Goal: Task Accomplishment & Management: Manage account settings

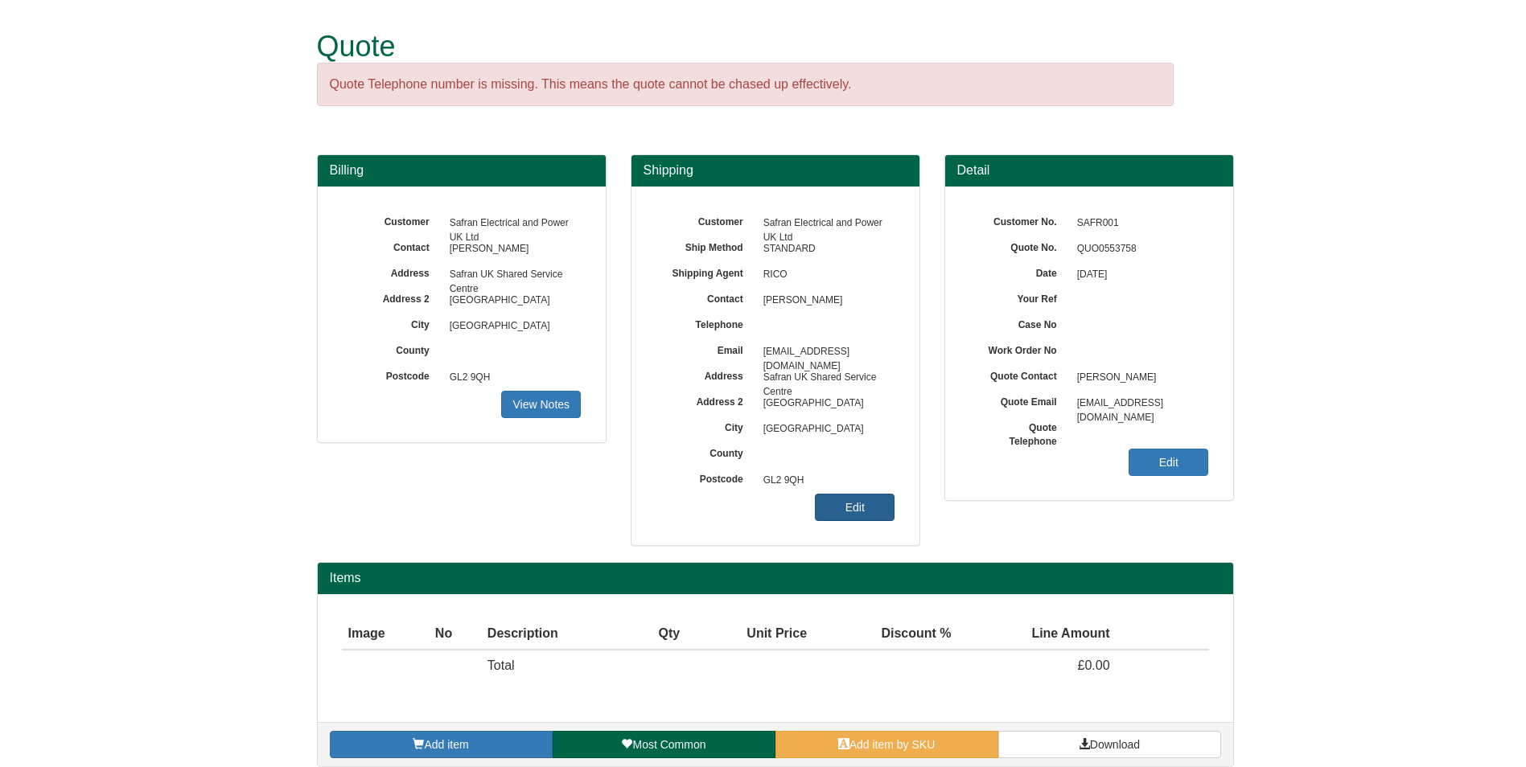
click at [831, 509] on link "Edit" at bounding box center [855, 507] width 80 height 27
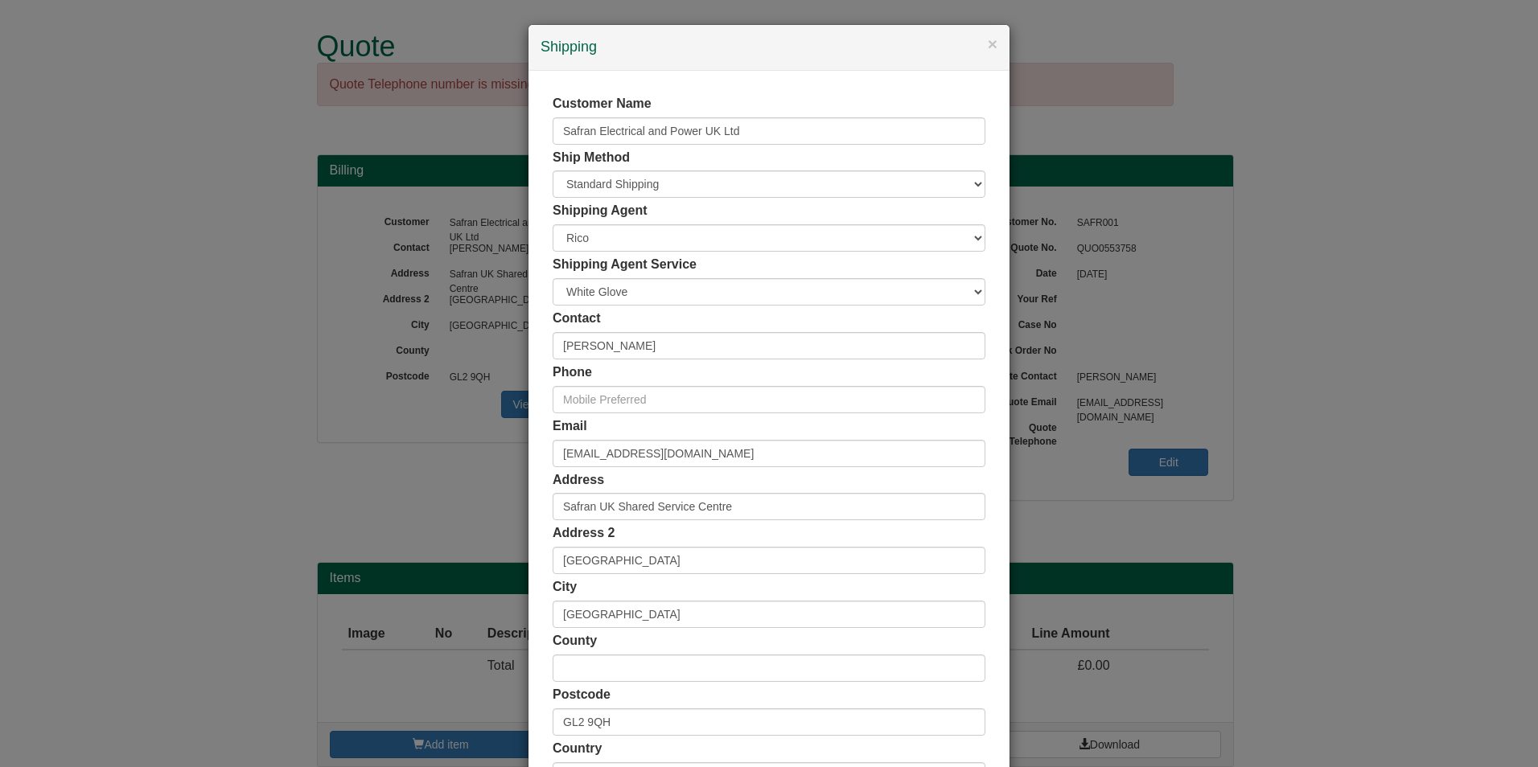
scroll to position [124, 0]
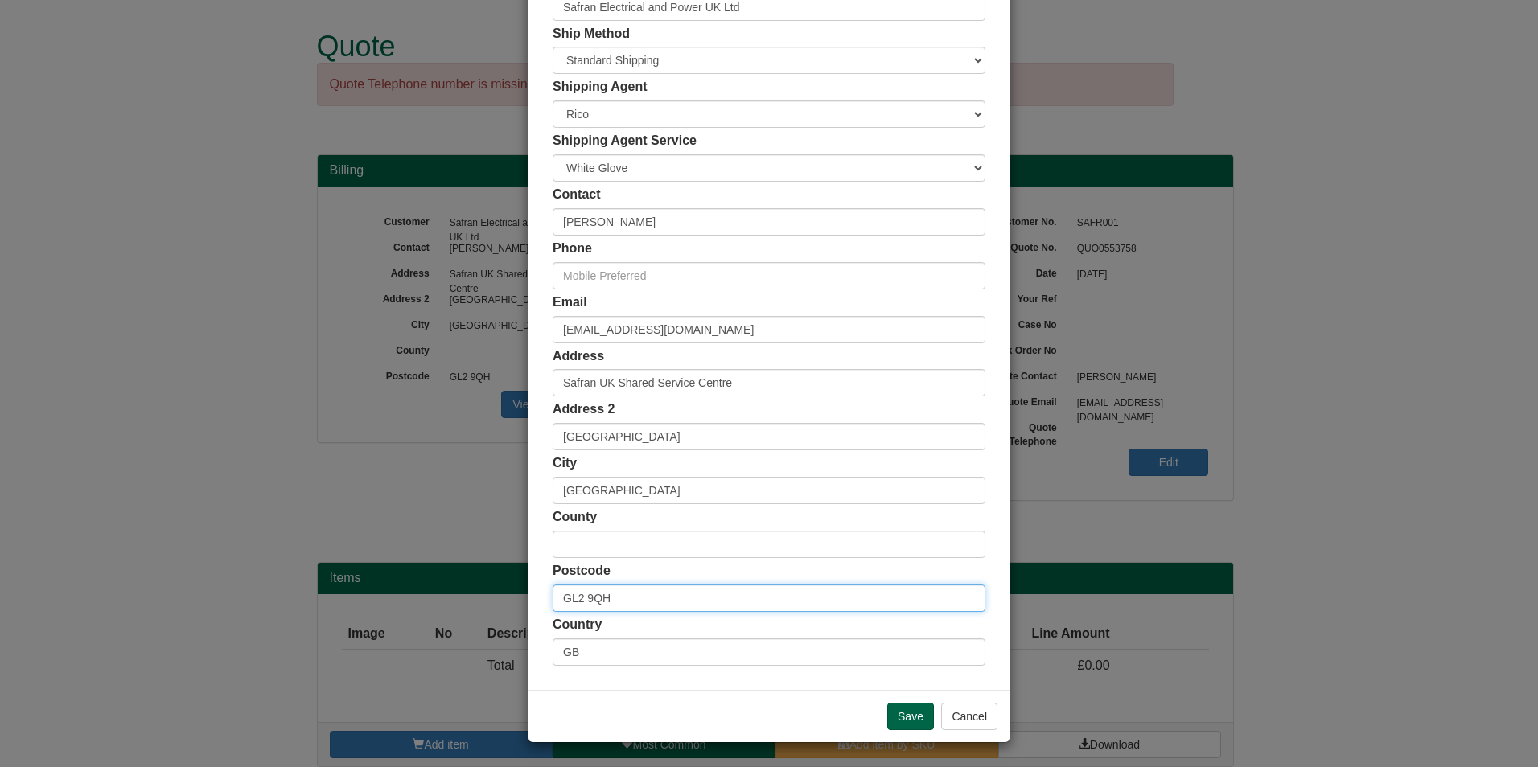
drag, startPoint x: 627, startPoint y: 594, endPoint x: 507, endPoint y: 584, distance: 121.1
click at [506, 584] on div "× Shipping Customer Name Safran Electrical and Power UK Ltd Ship Method Free of…" at bounding box center [769, 383] width 1538 height 767
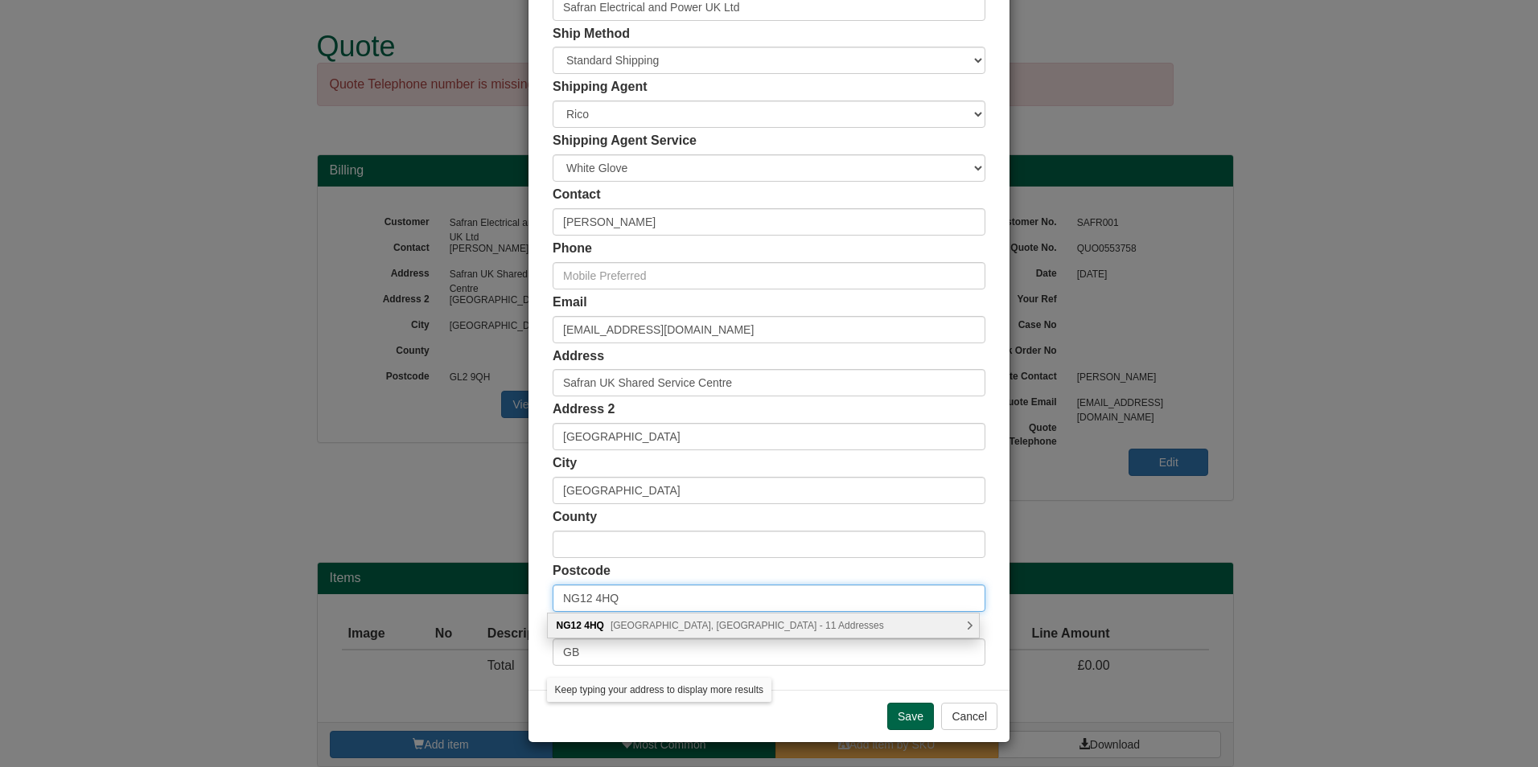
type input "NG12 4HQ"
click at [674, 629] on span "Glastonbury Close, Nottingham - 11 Addresses" at bounding box center [748, 625] width 274 height 11
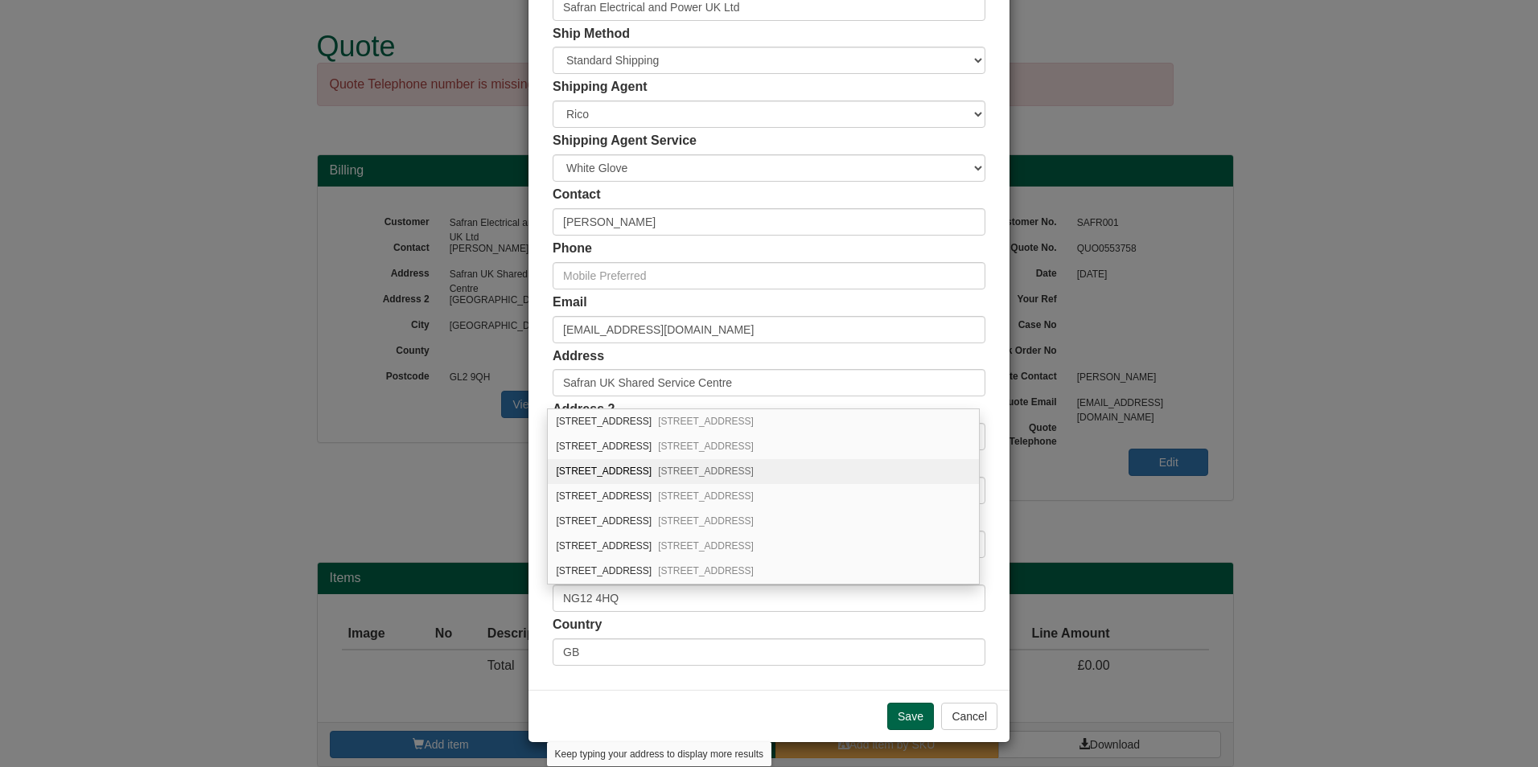
click at [638, 467] on div "3 Glastonbury Close Edwalton, Nottingham, NG12 4HQ" at bounding box center [763, 471] width 431 height 25
type input "3 Glastonbury Close"
type input "Edwalton"
type input "Nottingham"
type input "Nottinghamshire"
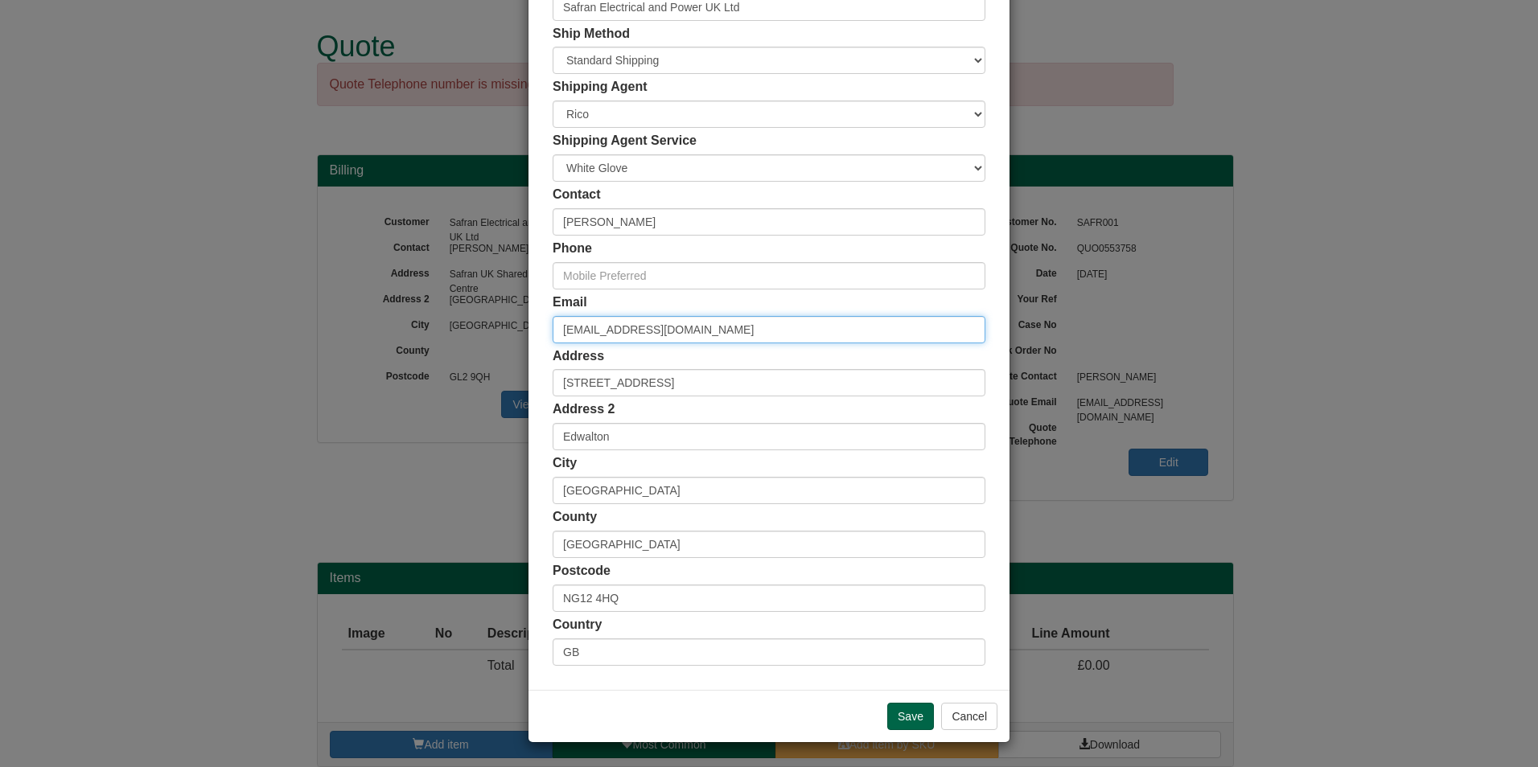
drag, startPoint x: 825, startPoint y: 339, endPoint x: 442, endPoint y: 326, distance: 382.3
click at [442, 326] on div "× Shipping Customer Name Safran Electrical and Power UK Ltd Ship Method Free of…" at bounding box center [769, 383] width 1538 height 767
paste input "emma.perrin"
type input "emma.perrin@safrangroup.com"
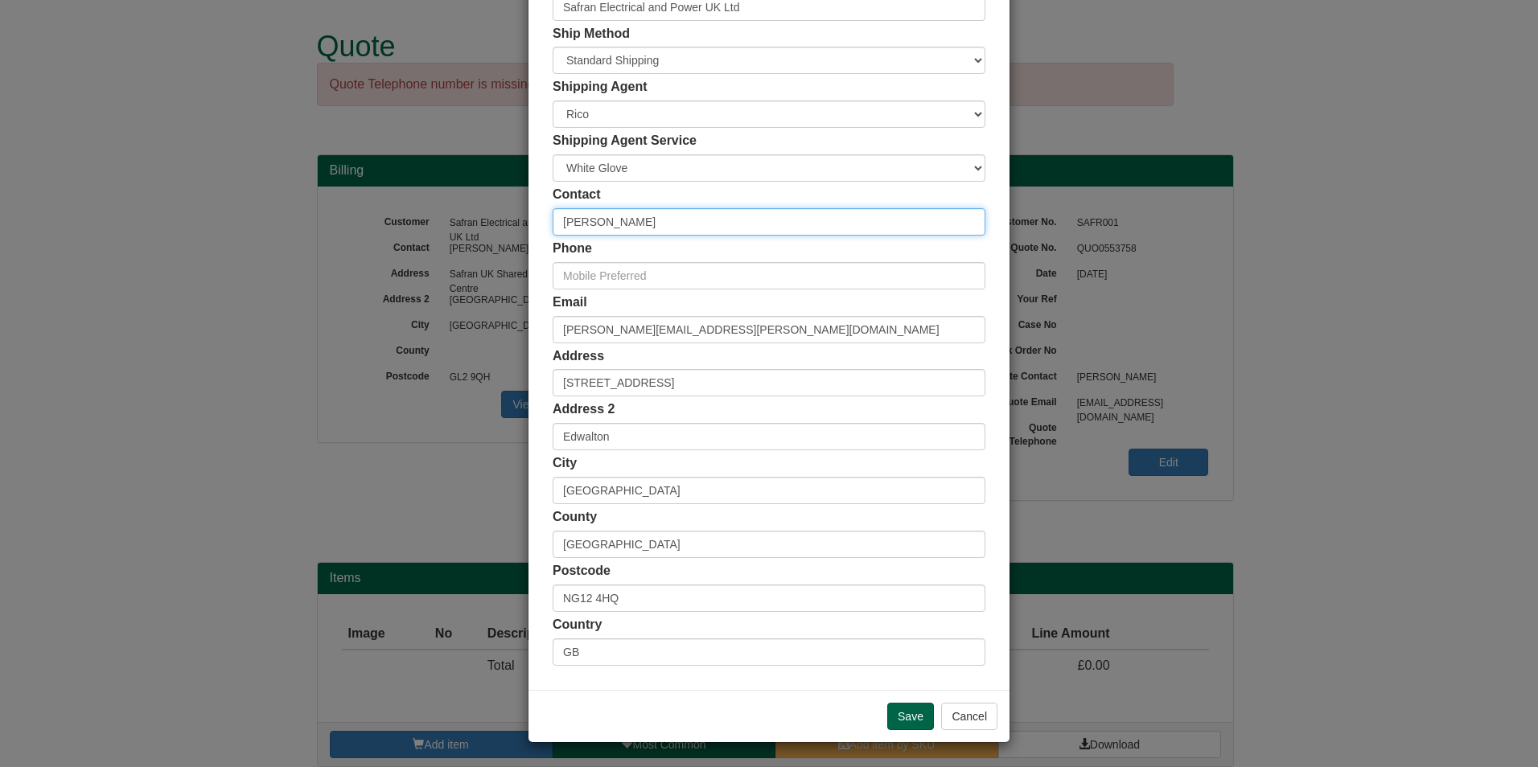
click at [681, 225] on input "Debbie SHEEHAN" at bounding box center [769, 221] width 433 height 27
drag, startPoint x: 681, startPoint y: 225, endPoint x: 500, endPoint y: 230, distance: 180.3
click at [500, 230] on div "× Shipping Customer Name Safran Electrical and Power UK Ltd Ship Method Free of…" at bounding box center [769, 383] width 1538 height 767
type input "e"
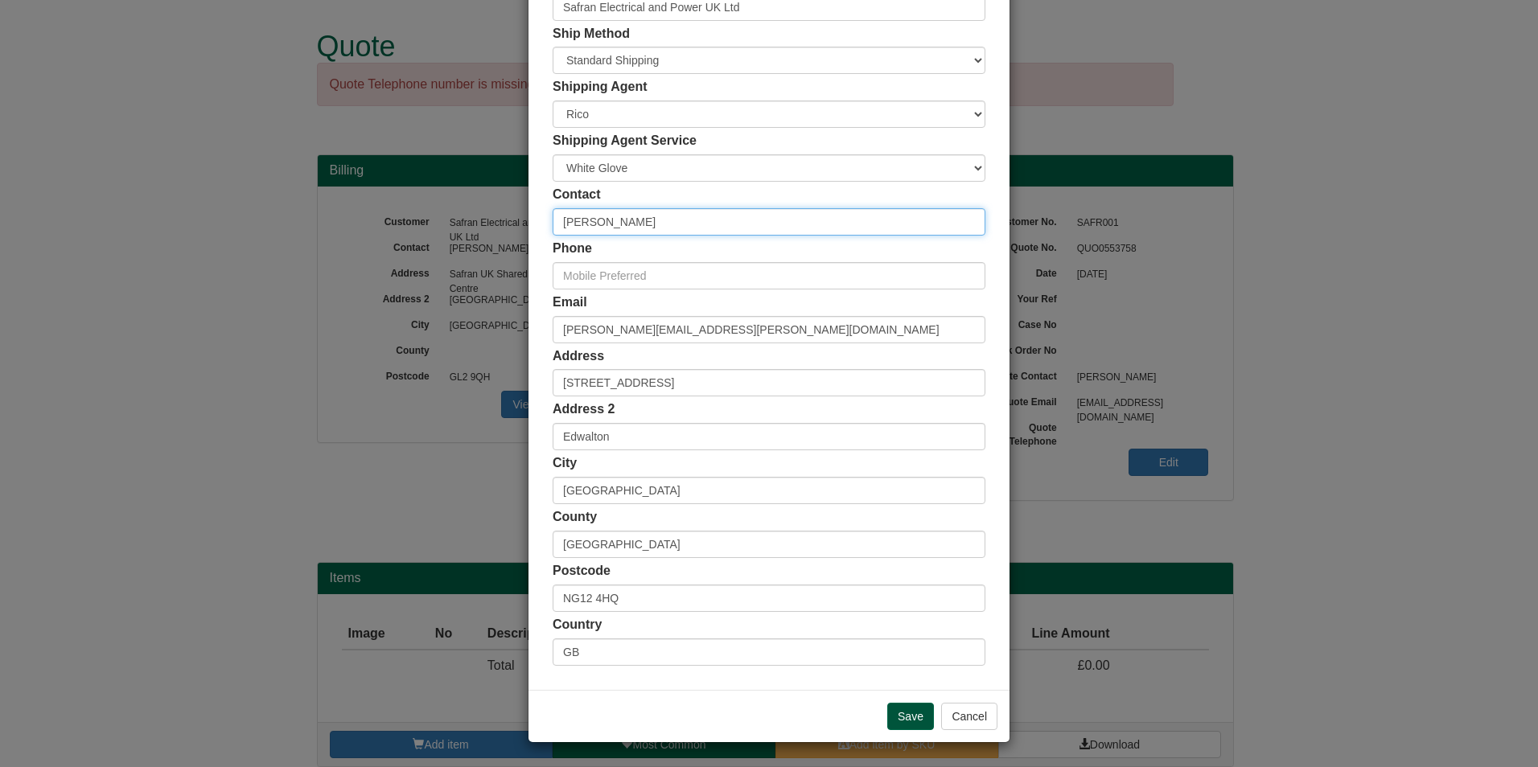
type input "Emma Perrin"
click at [917, 711] on input "Save" at bounding box center [910, 716] width 47 height 27
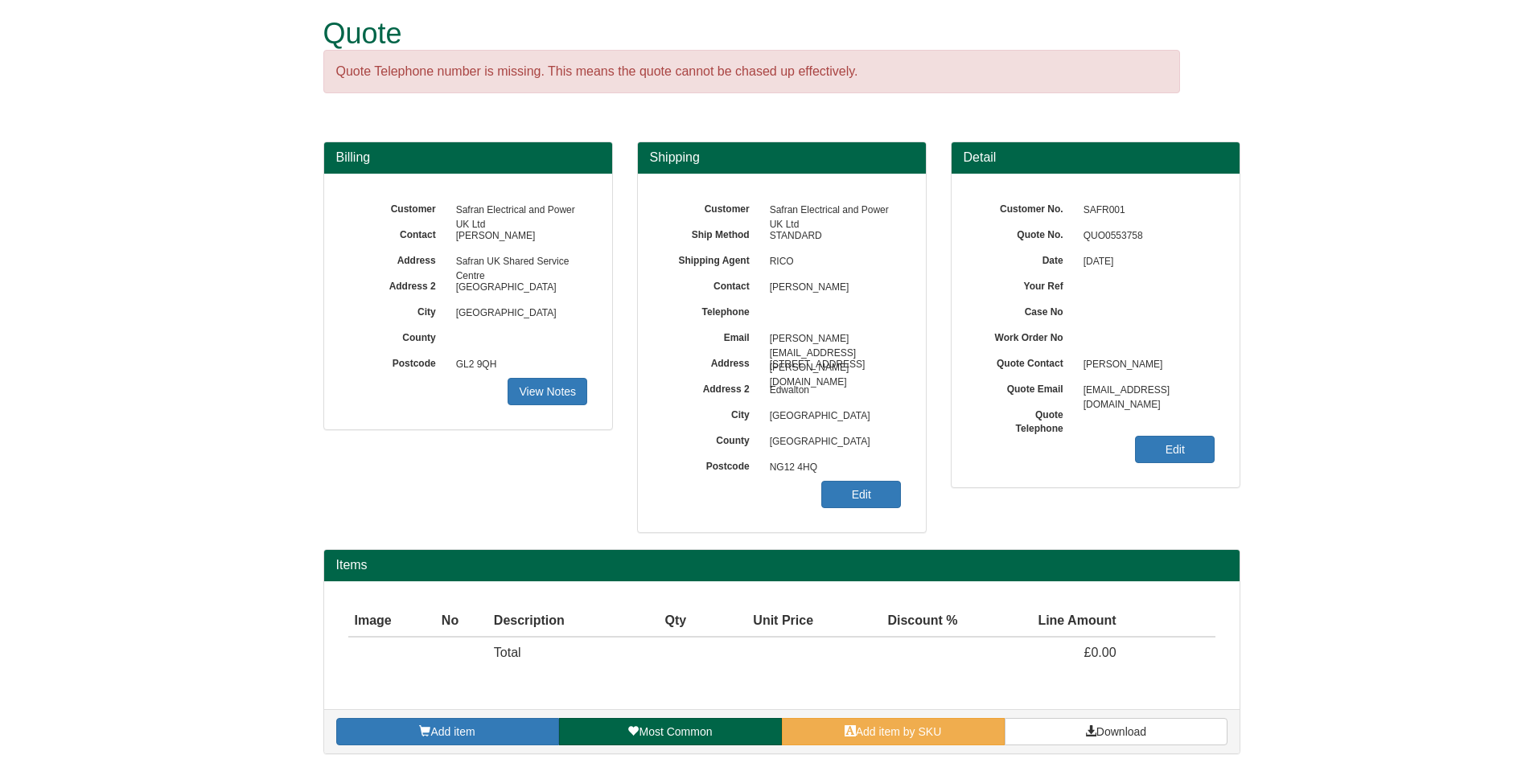
scroll to position [16, 0]
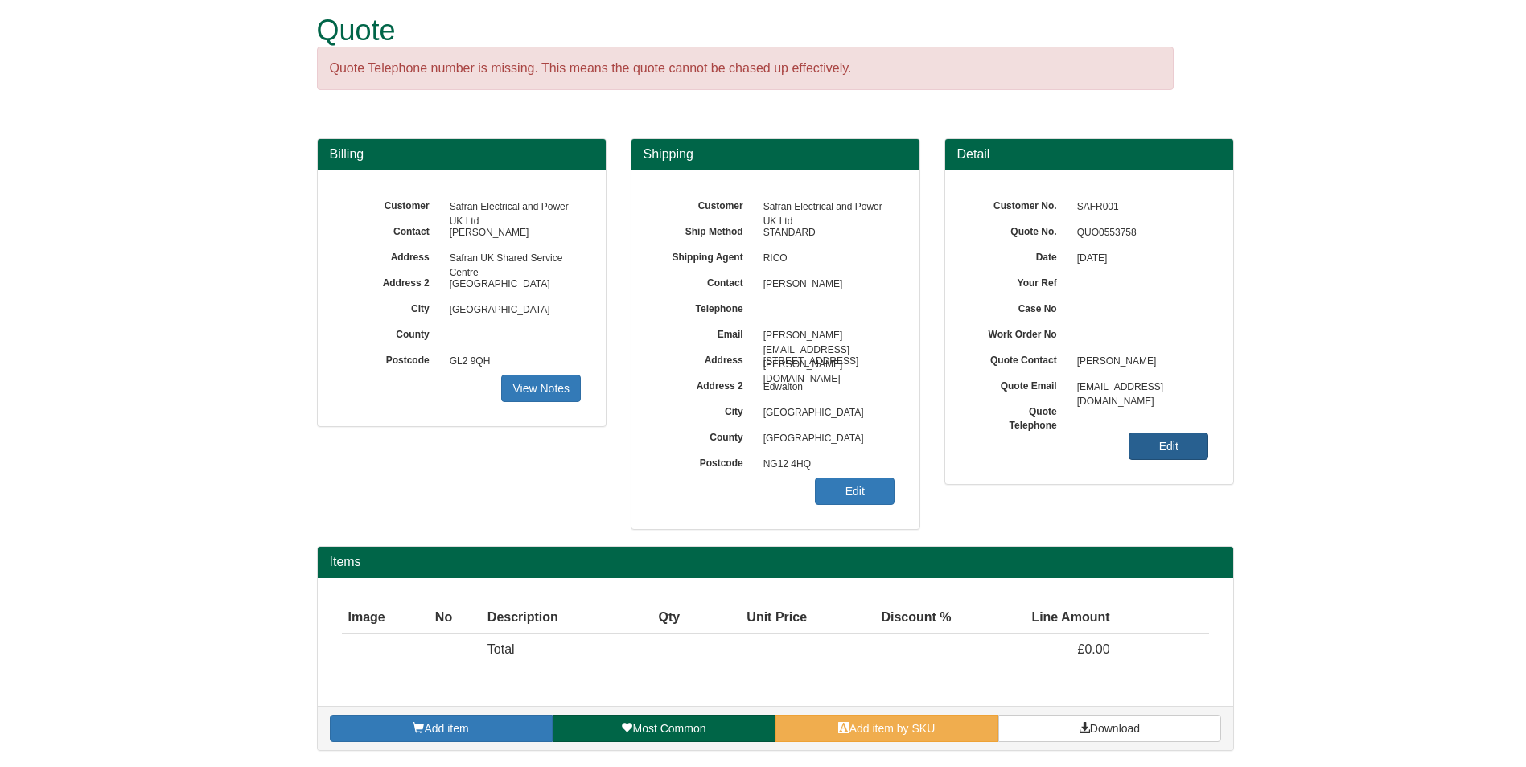
click at [1171, 442] on link "Edit" at bounding box center [1169, 446] width 80 height 27
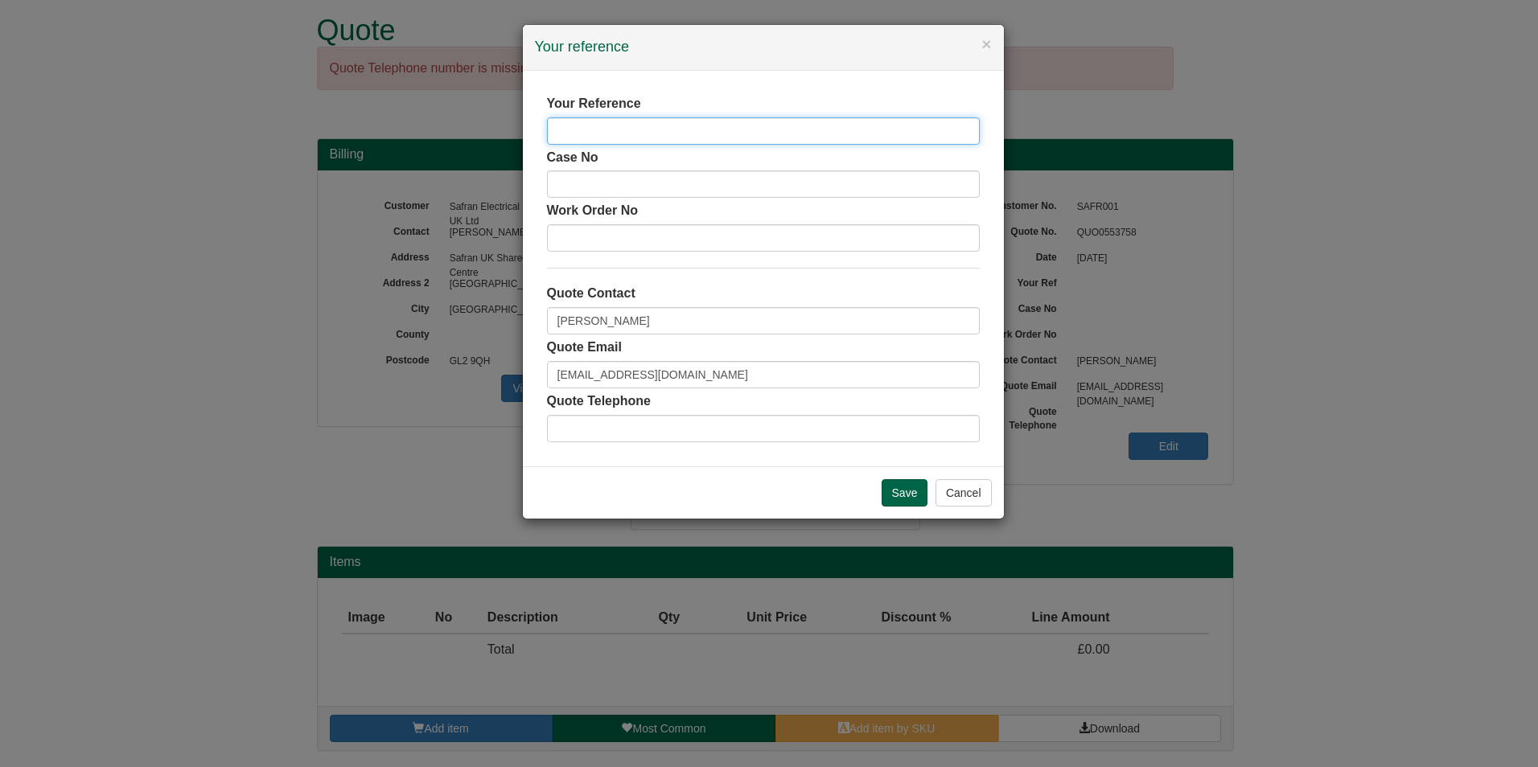
click at [683, 138] on input "text" at bounding box center [763, 130] width 433 height 27
click at [574, 316] on input "Debbie SHEEHAN" at bounding box center [763, 320] width 433 height 27
type input "Emma Perrin"
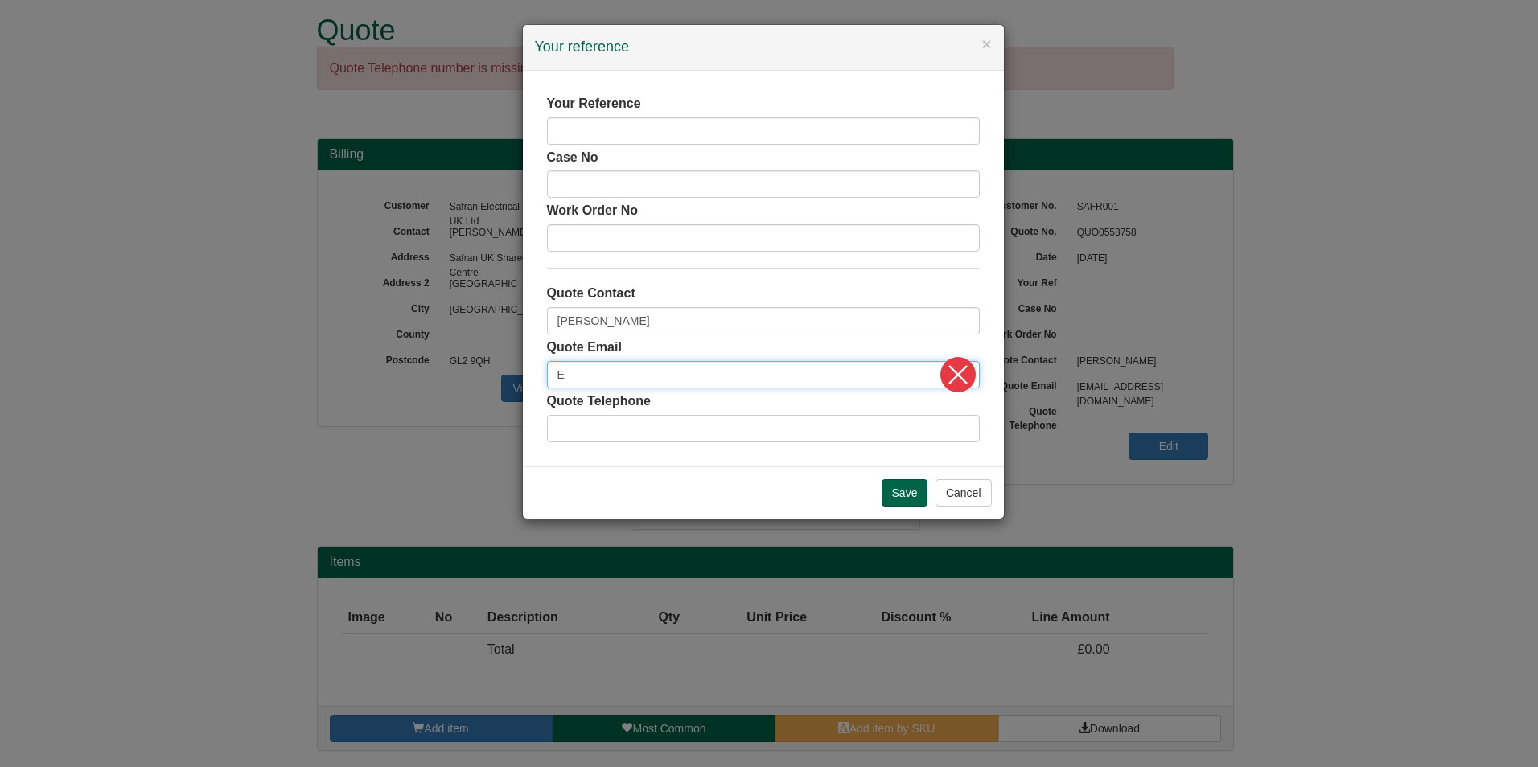
type input "emma.perrin@safrangroup.com"
click at [915, 498] on input "Save" at bounding box center [905, 492] width 47 height 27
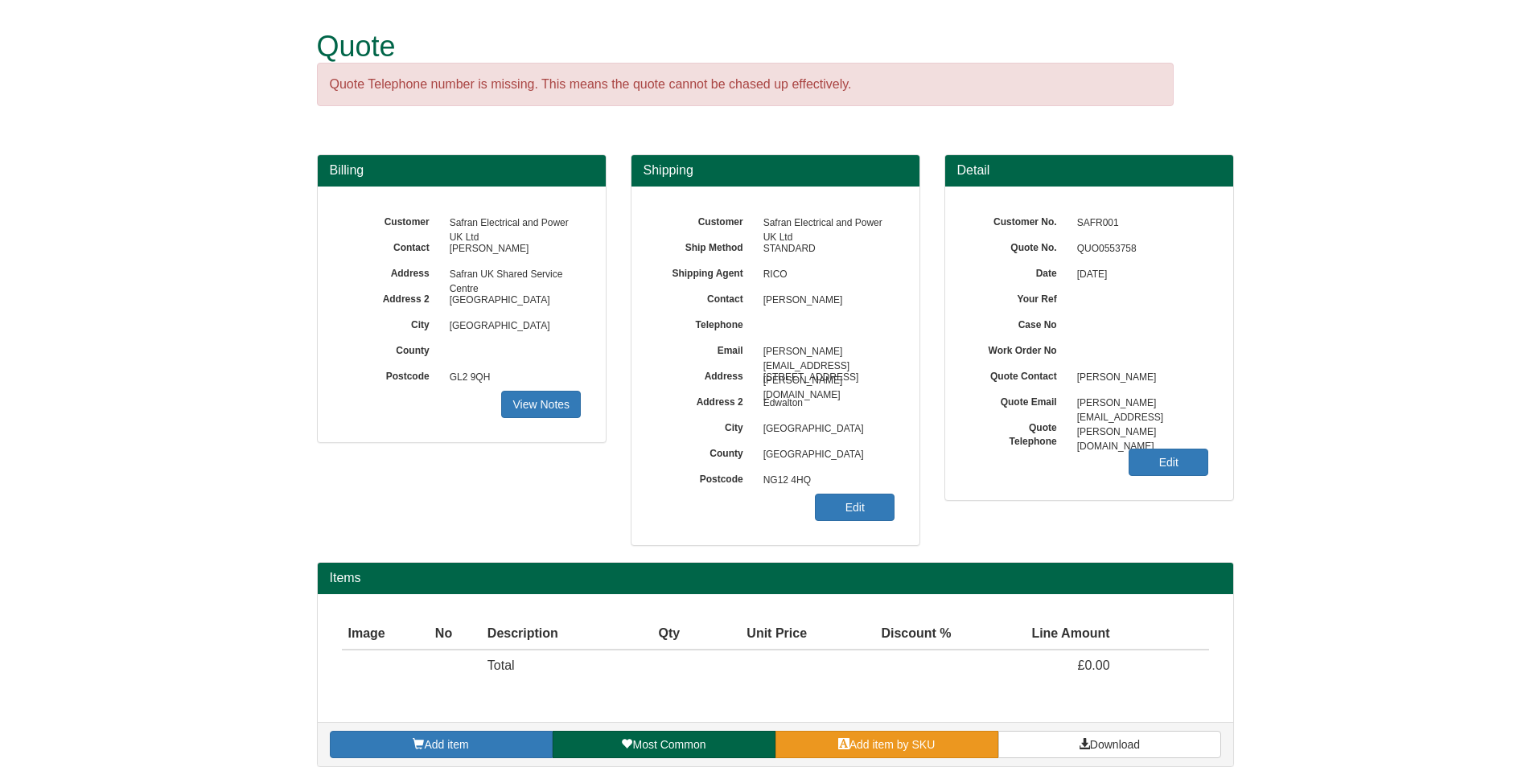
click at [896, 745] on span "Add item by SKU" at bounding box center [893, 745] width 86 height 13
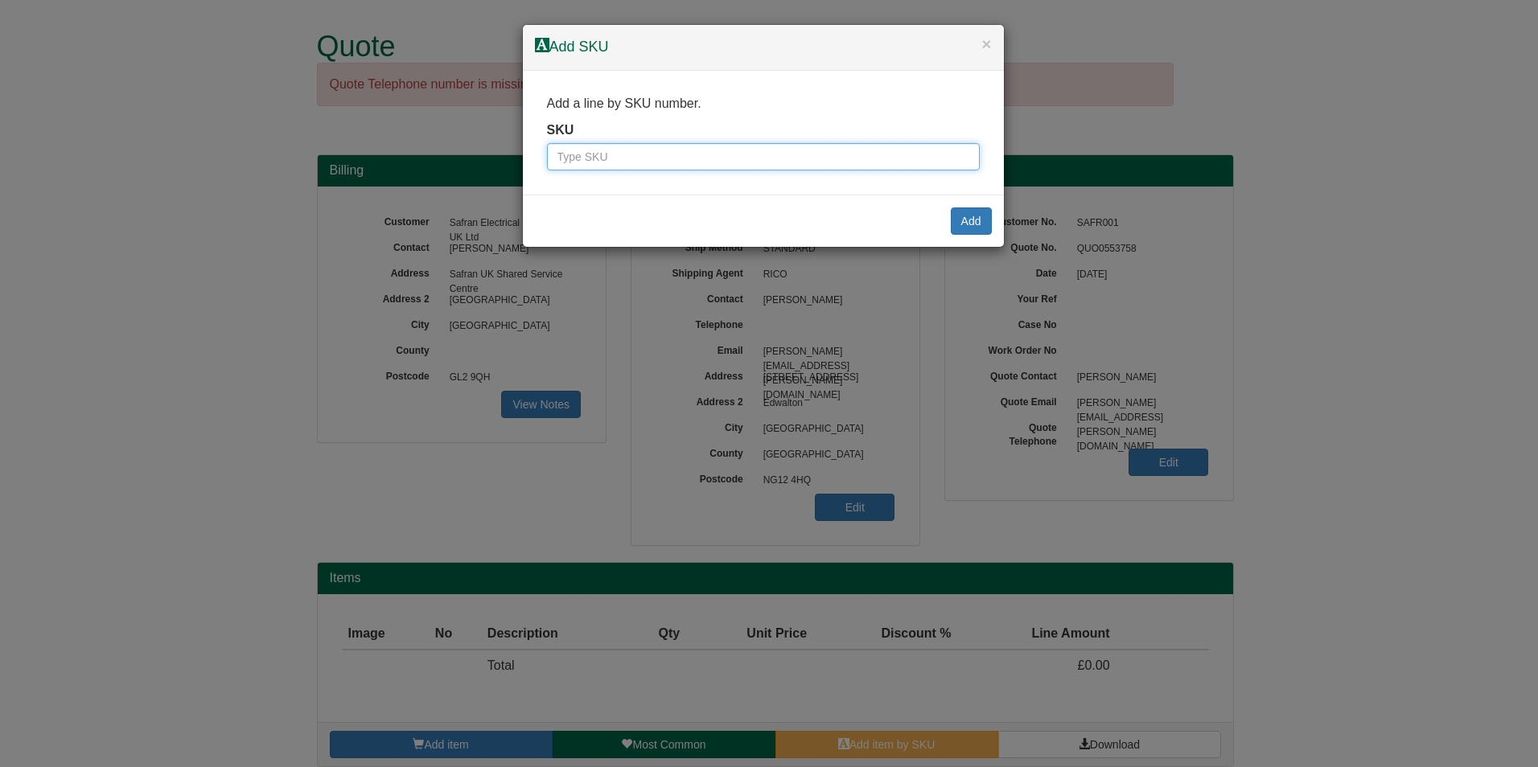
click at [710, 164] on input "text" at bounding box center [763, 156] width 433 height 27
type input "9787501bla"
click at [961, 213] on button "Add" at bounding box center [971, 221] width 41 height 27
